Goal: Task Accomplishment & Management: Use online tool/utility

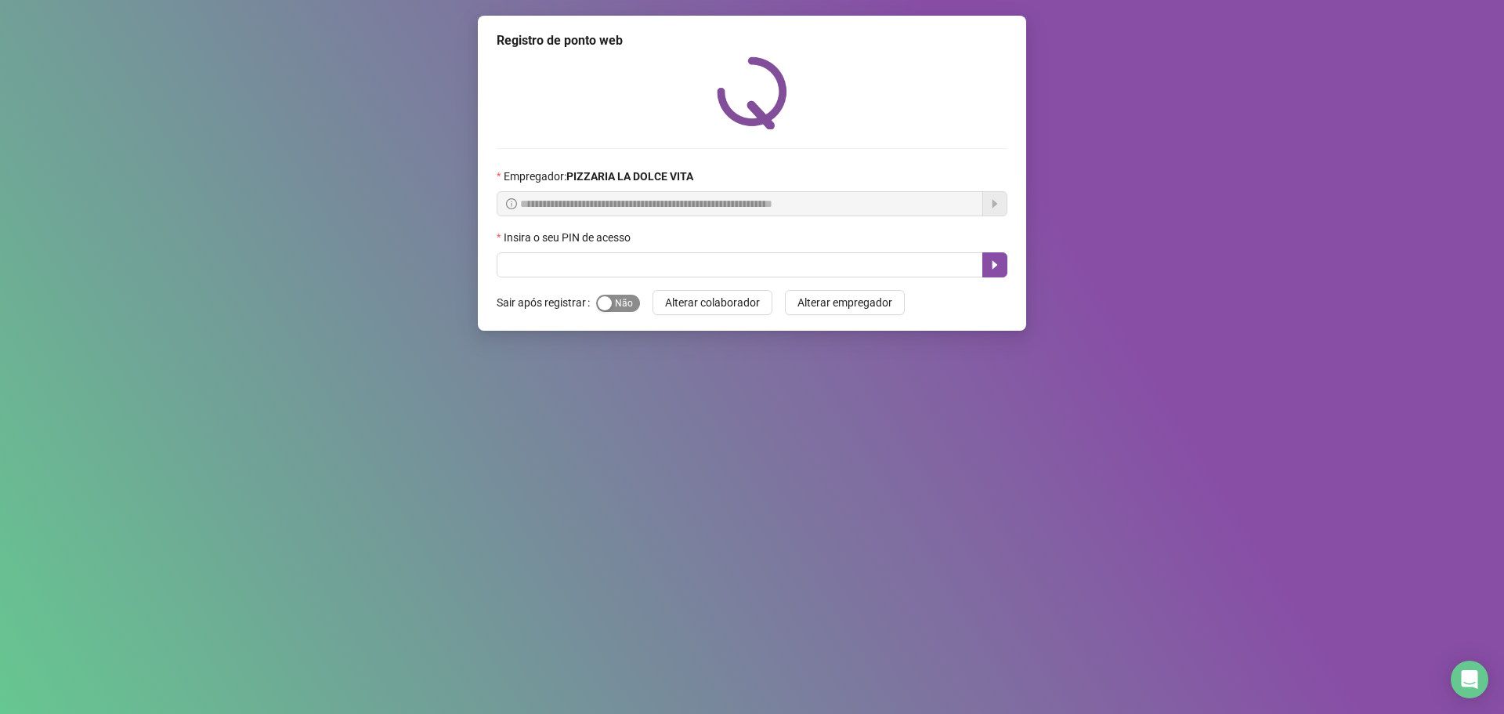
click at [617, 309] on span "Sim Não" at bounding box center [618, 303] width 44 height 17
click at [650, 276] on input "text" at bounding box center [740, 264] width 487 height 25
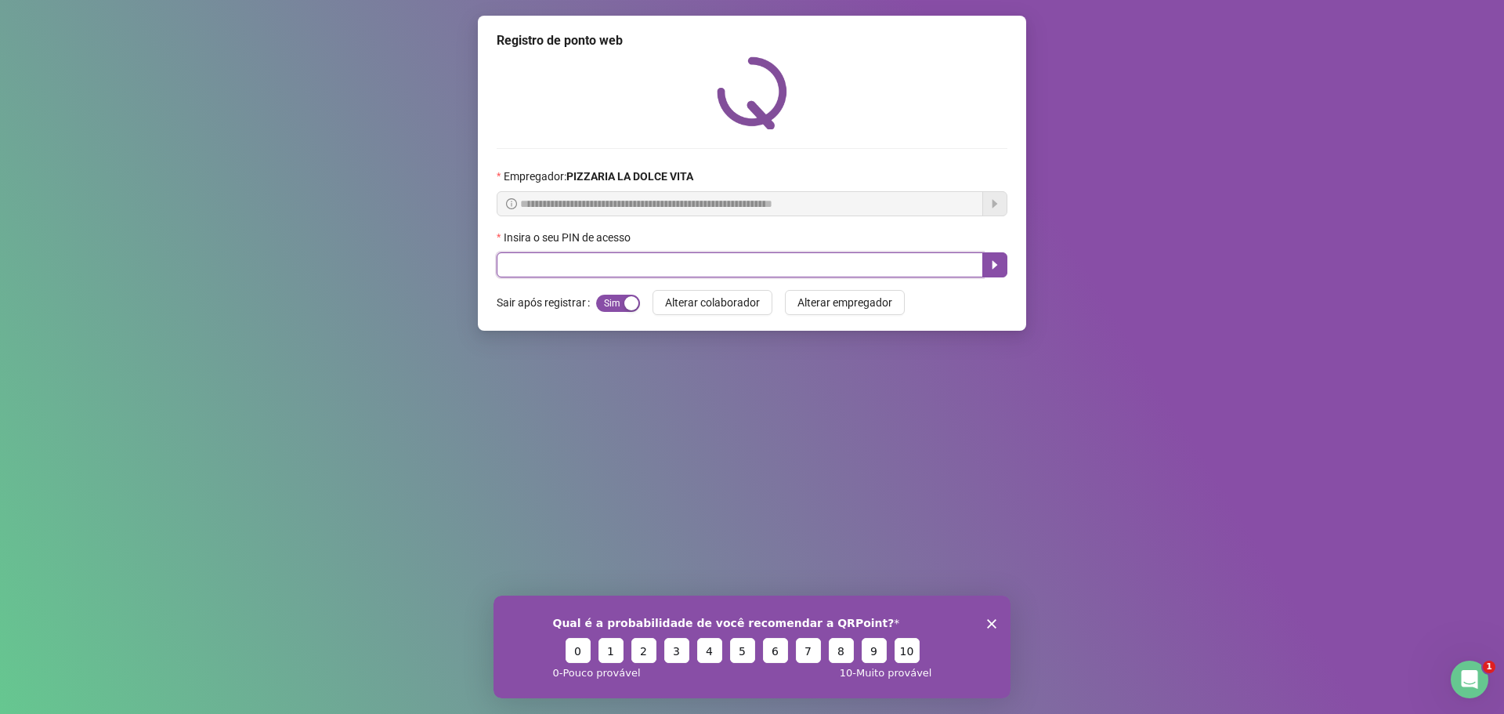
click at [654, 270] on input "text" at bounding box center [740, 264] width 487 height 25
type input "****"
click at [992, 265] on icon "caret-right" at bounding box center [995, 265] width 13 height 13
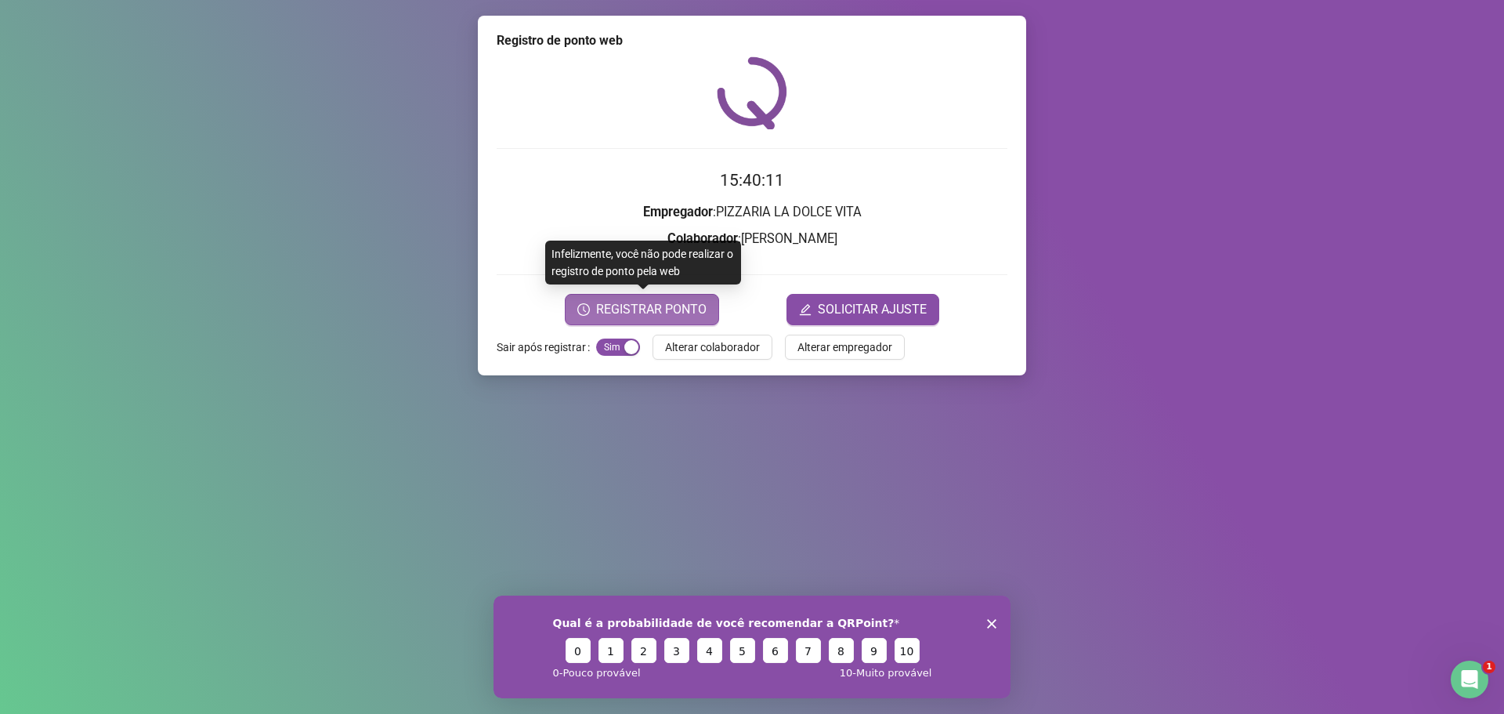
click at [607, 297] on button "REGISTRAR PONTO" at bounding box center [642, 309] width 154 height 31
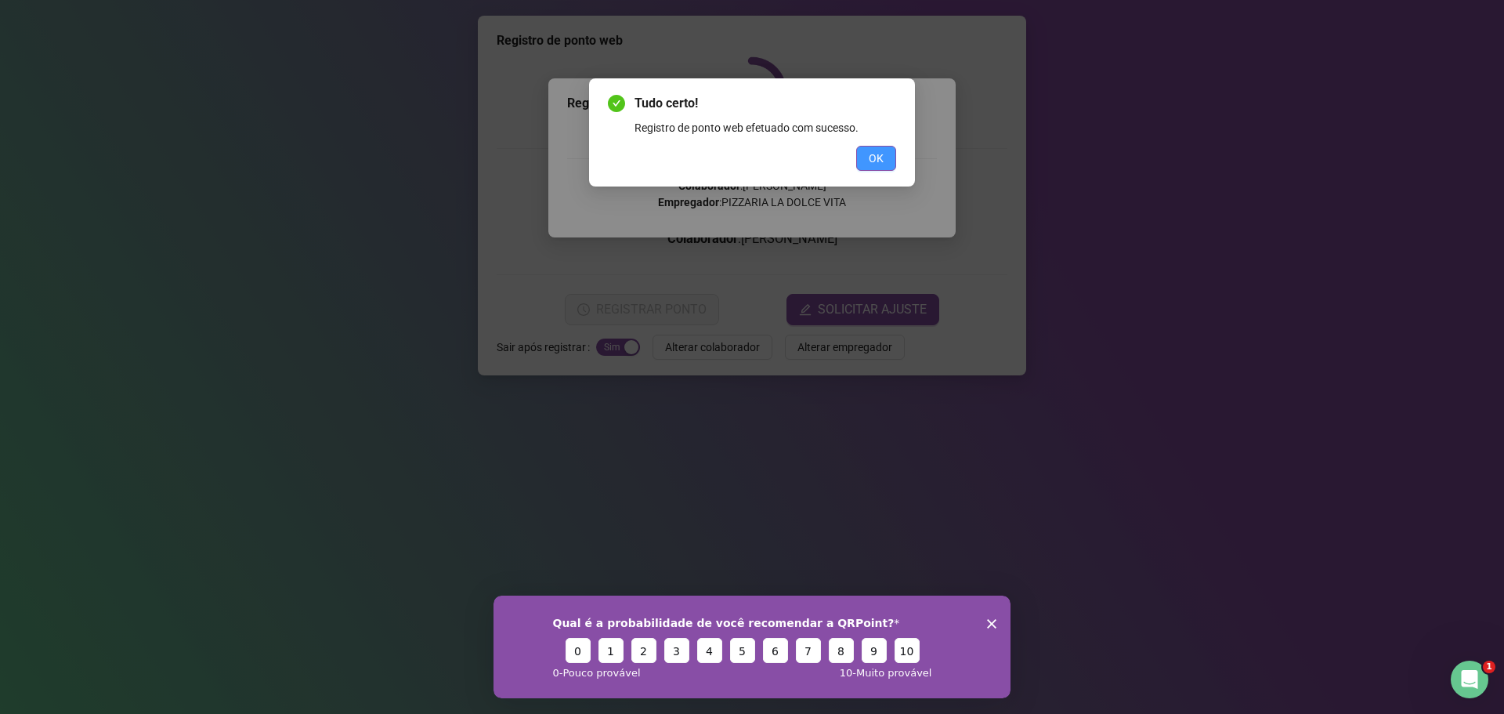
click at [878, 166] on span "OK" at bounding box center [876, 158] width 15 height 17
